Goal: Entertainment & Leisure: Consume media (video, audio)

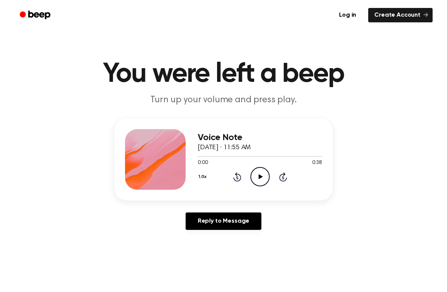
click at [262, 178] on icon "Play Audio" at bounding box center [259, 176] width 19 height 19
click at [262, 180] on icon "Pause Audio" at bounding box center [259, 176] width 19 height 19
click at [231, 176] on div "1.0x Rewind 5 seconds Play Audio Skip 5 seconds" at bounding box center [260, 176] width 124 height 19
click at [231, 175] on div "1.0x Rewind 5 seconds Play Audio Skip 5 seconds" at bounding box center [260, 176] width 124 height 19
click at [236, 178] on icon "Rewind 5 seconds" at bounding box center [237, 177] width 8 height 10
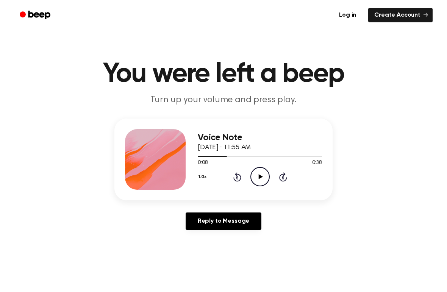
click at [235, 175] on icon "Rewind 5 seconds" at bounding box center [237, 177] width 8 height 10
click at [233, 179] on icon "Rewind 5 seconds" at bounding box center [237, 177] width 8 height 10
click at [264, 172] on icon "Play Audio" at bounding box center [259, 176] width 19 height 19
click at [261, 176] on icon at bounding box center [259, 176] width 3 height 5
click at [266, 185] on icon "Play Audio" at bounding box center [259, 176] width 19 height 19
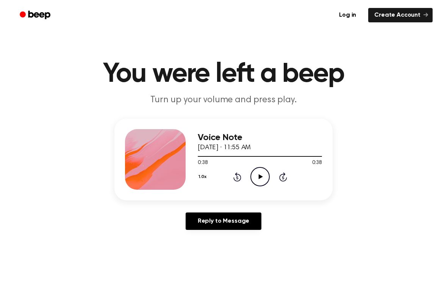
click at [260, 185] on icon "Play Audio" at bounding box center [259, 176] width 19 height 19
click at [264, 167] on div "0:36 0:38" at bounding box center [260, 163] width 124 height 8
click at [264, 173] on icon "Pause Audio" at bounding box center [259, 176] width 19 height 19
